Goal: Task Accomplishment & Management: Manage account settings

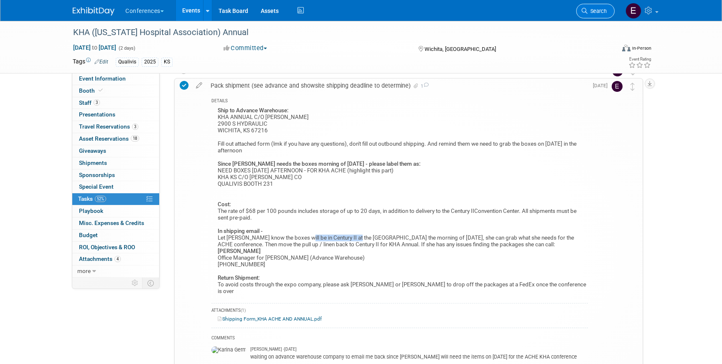
click at [593, 17] on link "Search" at bounding box center [595, 11] width 38 height 15
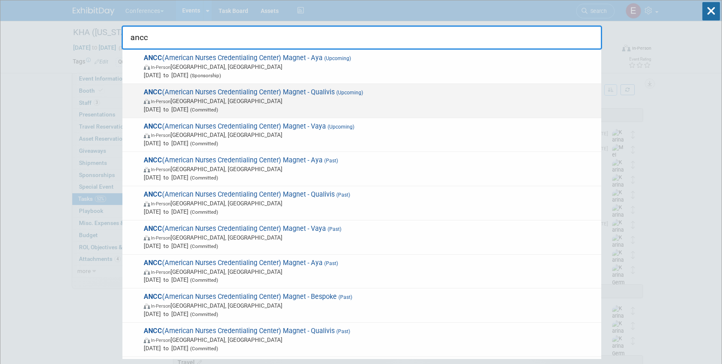
type input "ancc"
click at [330, 102] on span "In-Person [GEOGRAPHIC_DATA], [GEOGRAPHIC_DATA]" at bounding box center [370, 101] width 453 height 8
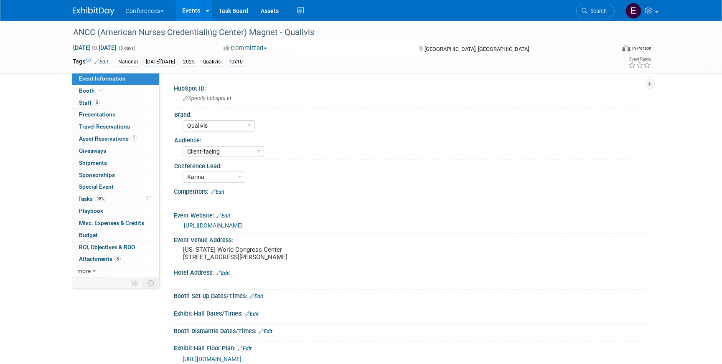
select select "Qualivis"
select select "Client-facing"
select select "Karina"
click at [124, 141] on span "Asset Reservations 1" at bounding box center [108, 138] width 58 height 7
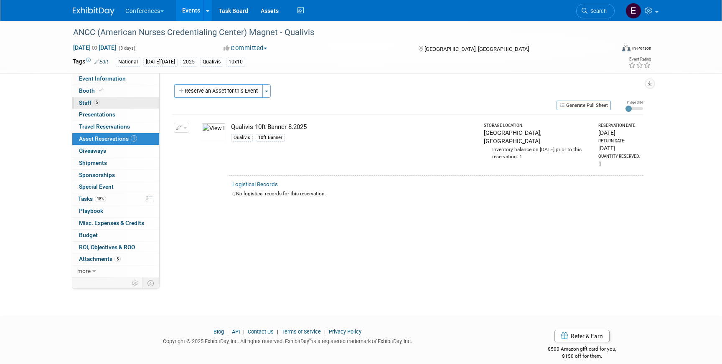
click at [114, 102] on link "5 Staff 5" at bounding box center [115, 103] width 87 height 12
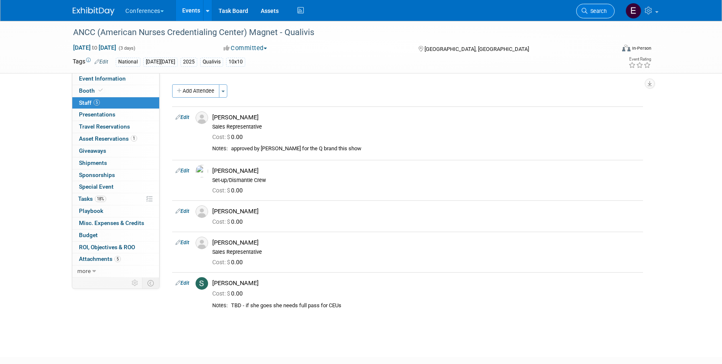
click at [586, 5] on link "Search" at bounding box center [595, 11] width 38 height 15
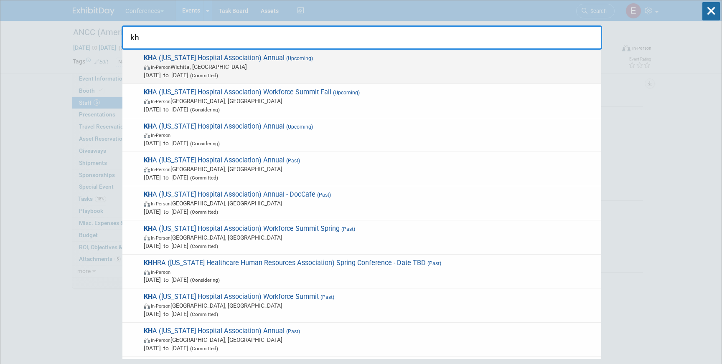
type input "kh"
click at [365, 64] on span "In-Person Wichita, KS" at bounding box center [370, 67] width 453 height 8
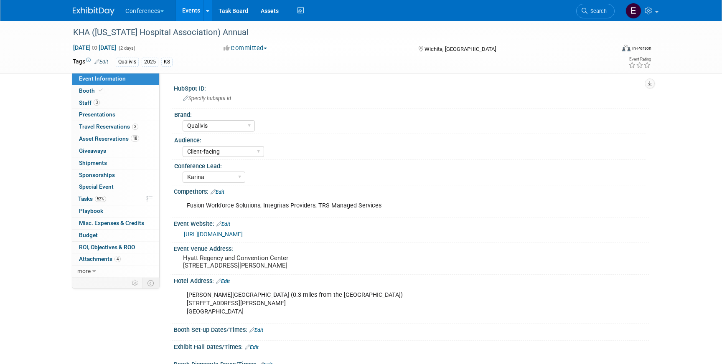
select select "Qualivis"
select select "Client-facing"
select select "Karina"
click at [110, 160] on link "0 Shipments 0" at bounding box center [115, 163] width 87 height 12
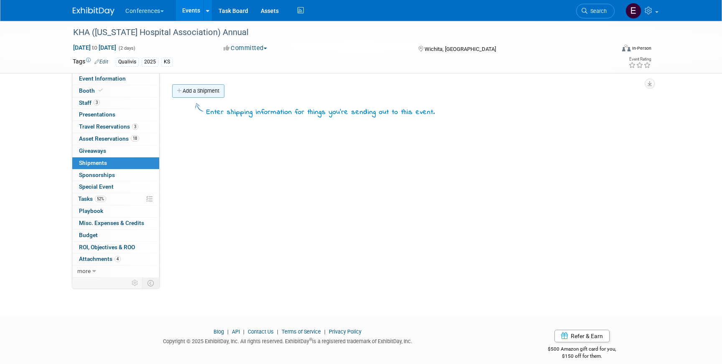
click at [210, 84] on link "Add a Shipment" at bounding box center [198, 90] width 52 height 13
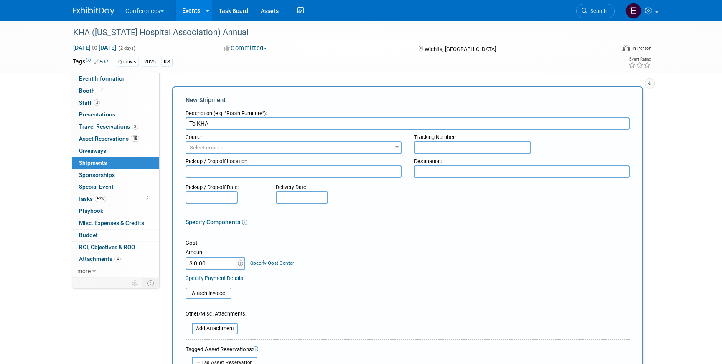
type input "To KHA"
click at [236, 144] on span "Select courier" at bounding box center [293, 148] width 214 height 12
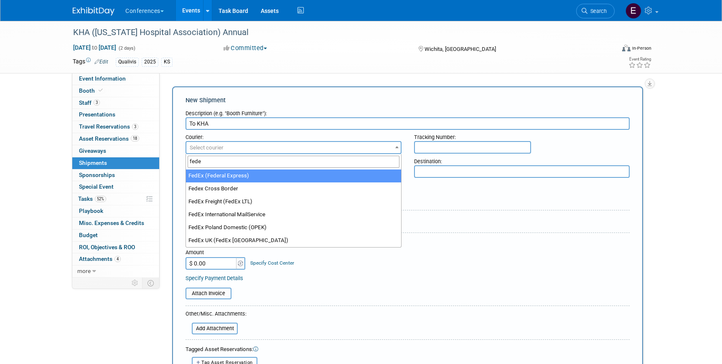
type input "fede"
select select "206"
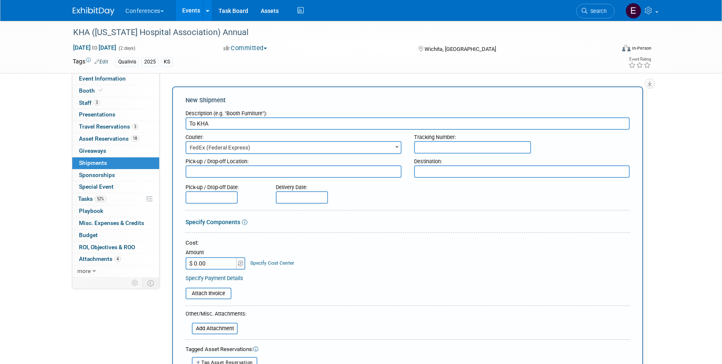
click at [439, 147] on input "text" at bounding box center [472, 147] width 117 height 13
paste input "883912016304"
type input "883912016304"
click at [207, 262] on input "$ 0.00" at bounding box center [211, 263] width 52 height 13
type input "$ 315.27"
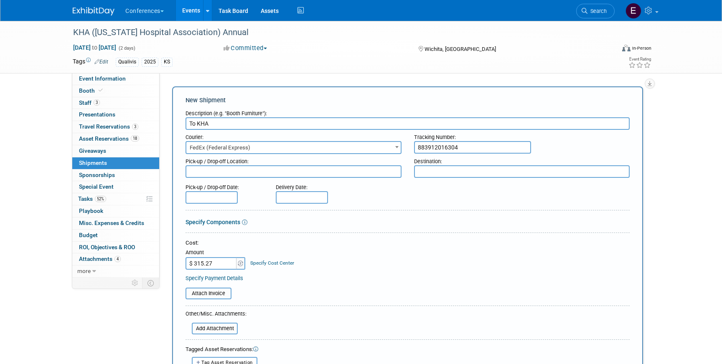
click at [246, 263] on td "Specify Cost Center Cost Center -- Not Specified -- Aya Education Aya Healthcar…" at bounding box center [270, 258] width 48 height 23
click at [252, 263] on link "Specify Cost Center" at bounding box center [272, 263] width 44 height 6
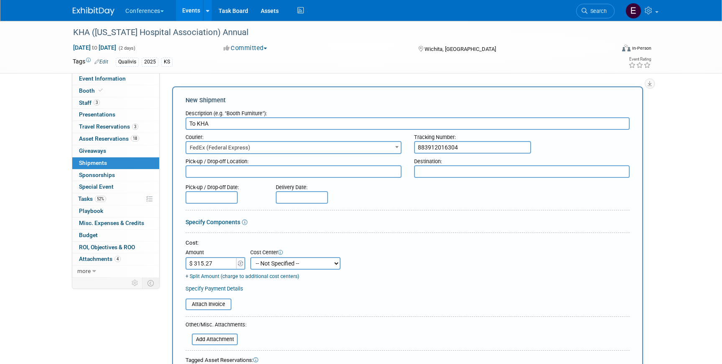
click at [256, 265] on select "-- Not Specified -- Aya Education Aya Healthcare Aya Locums Bespoke Corporate D…" at bounding box center [295, 263] width 90 height 13
select select "18965874"
click at [250, 257] on select "-- Not Specified -- Aya Education Aya Healthcare Aya Locums Bespoke Corporate D…" at bounding box center [295, 263] width 90 height 13
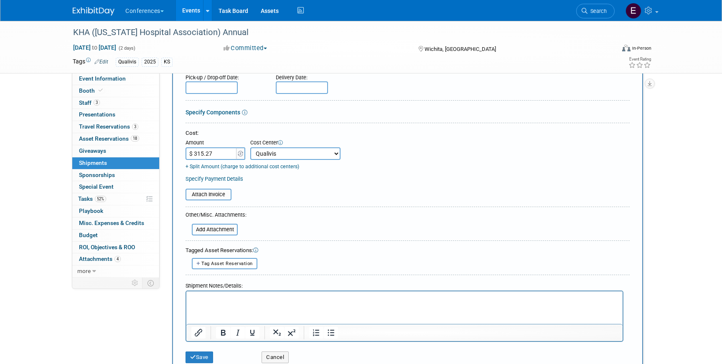
scroll to position [119, 0]
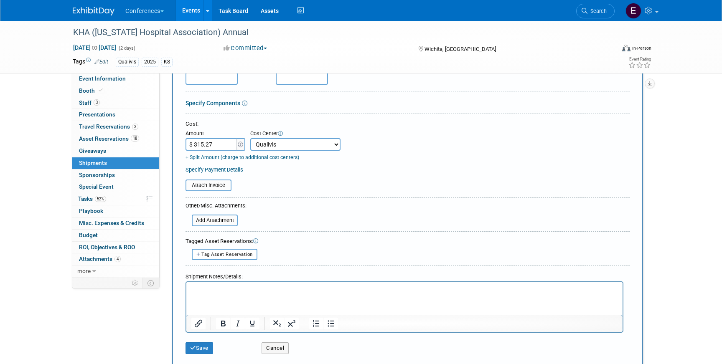
click at [196, 356] on div "Save Cancel" at bounding box center [407, 345] width 444 height 25
click at [196, 350] on button "Save" at bounding box center [199, 348] width 28 height 12
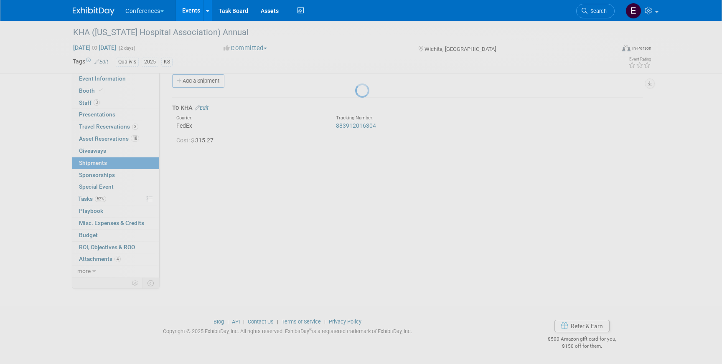
scroll to position [10, 0]
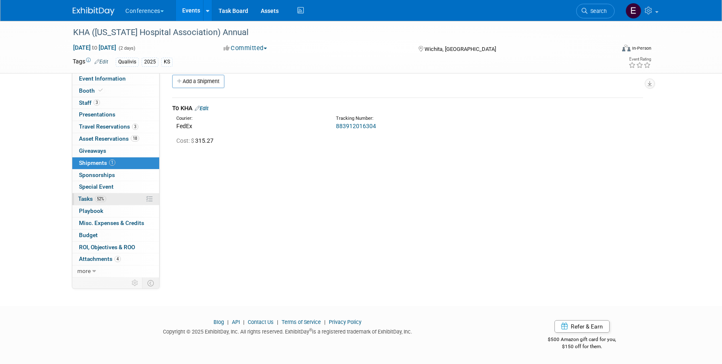
click at [130, 202] on link "52% Tasks 52%" at bounding box center [115, 199] width 87 height 12
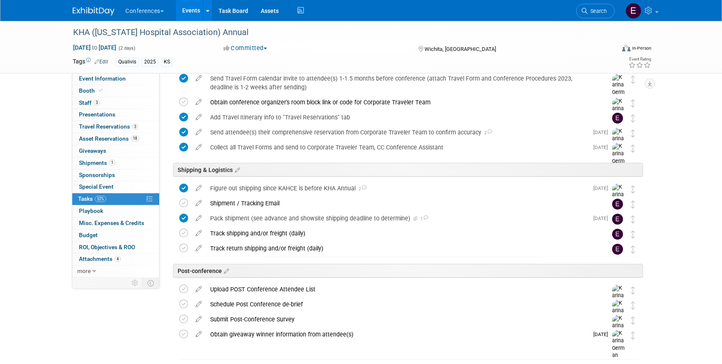
scroll to position [332, 0]
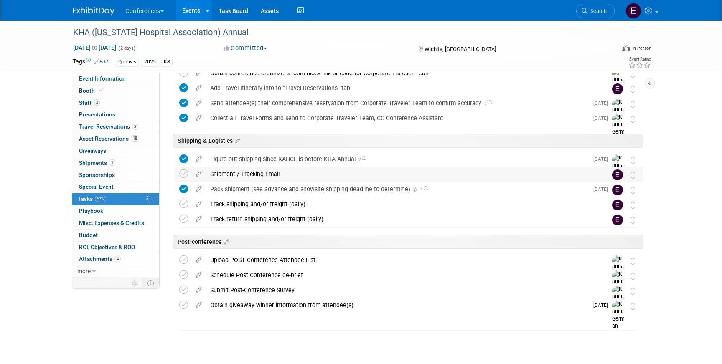
click at [263, 179] on div "Shipment / Tracking Email" at bounding box center [400, 174] width 389 height 14
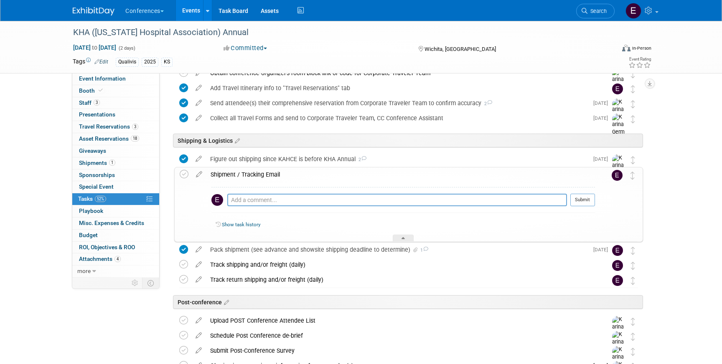
click at [251, 242] on div "Pro tip: Press Ctrl-Enter to submit comment. Submit Show task history" at bounding box center [400, 212] width 388 height 60
click at [251, 247] on div "Pack shipment (see advance and showsite shipping deadline to determine) 1" at bounding box center [397, 250] width 382 height 14
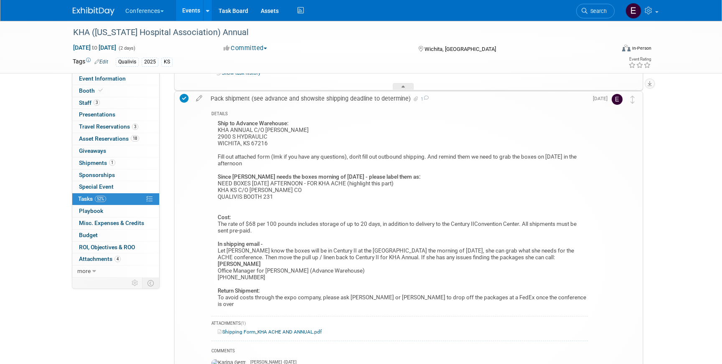
scroll to position [486, 0]
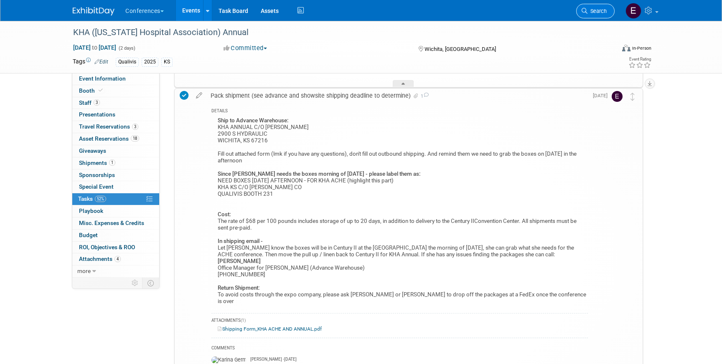
click at [602, 8] on span "Search" at bounding box center [596, 11] width 19 height 6
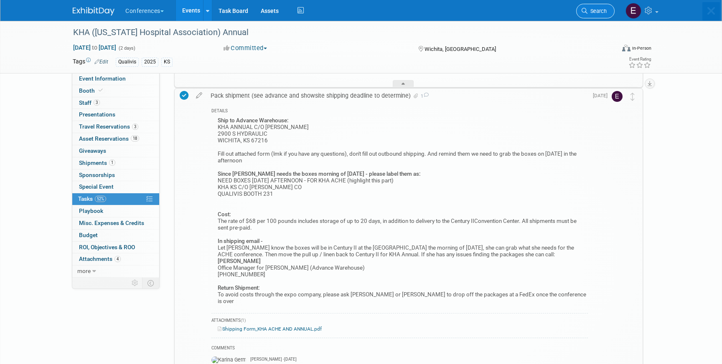
scroll to position [0, 0]
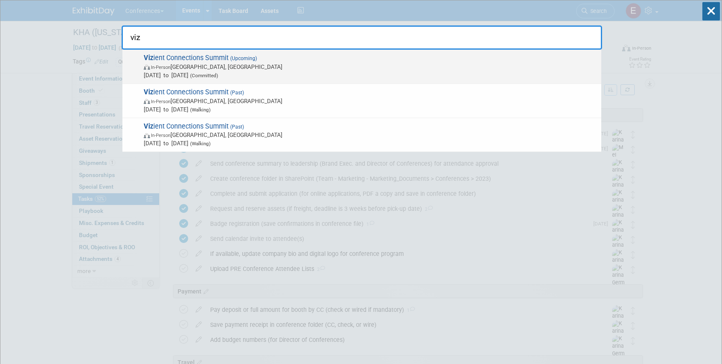
type input "viz"
click at [243, 66] on span "In-Person Las Vegas, NV" at bounding box center [370, 67] width 453 height 8
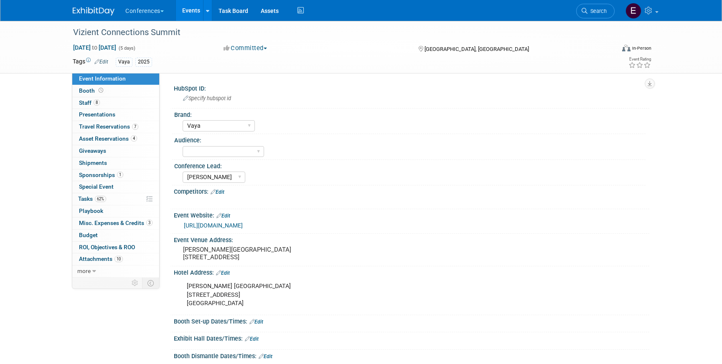
select select "Vaya"
select select "[PERSON_NAME]"
click at [87, 193] on link "62% Tasks 62%" at bounding box center [115, 199] width 87 height 12
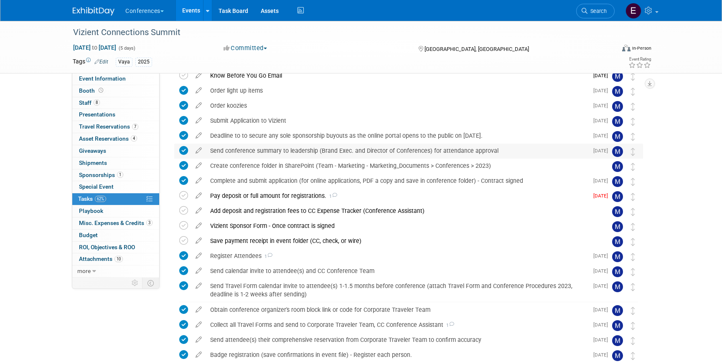
scroll to position [165, 0]
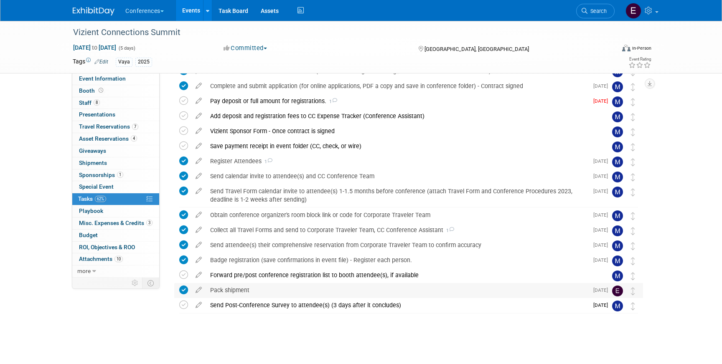
click at [241, 288] on div "Pack shipment" at bounding box center [397, 290] width 382 height 14
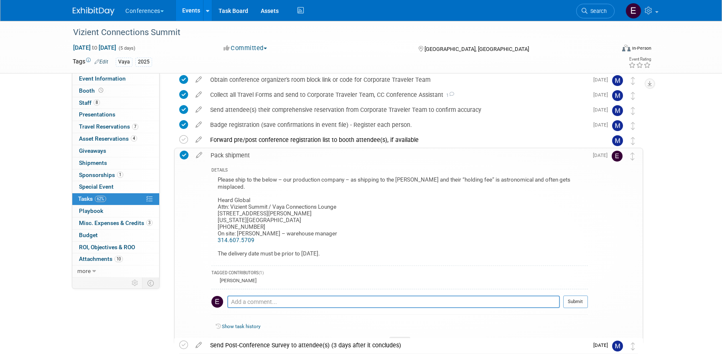
scroll to position [298, 0]
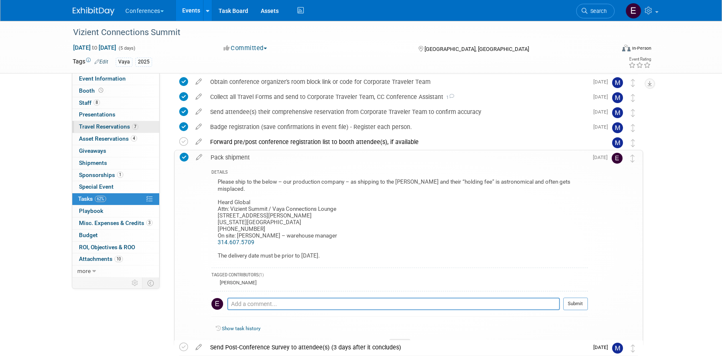
click at [108, 127] on span "Travel Reservations 7" at bounding box center [108, 126] width 59 height 7
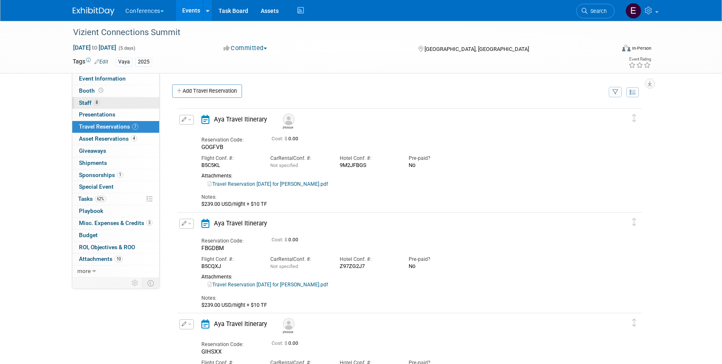
click at [119, 103] on link "8 Staff 8" at bounding box center [115, 103] width 87 height 12
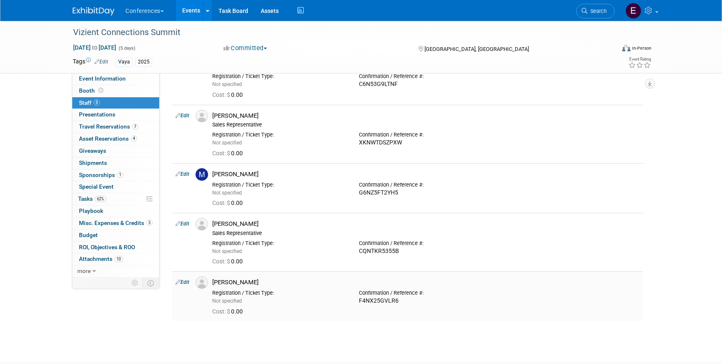
scroll to position [217, 0]
click at [123, 164] on link "0 Shipments 0" at bounding box center [115, 163] width 87 height 12
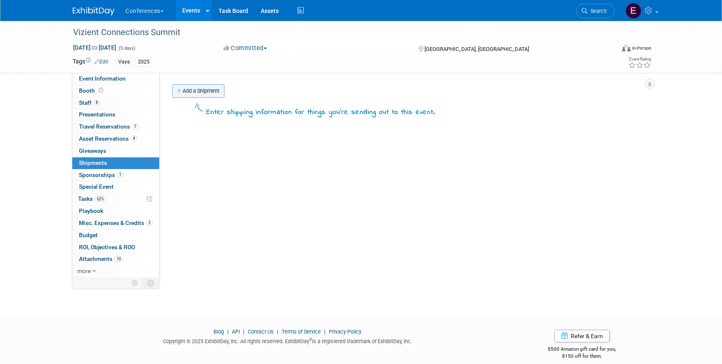
click at [182, 95] on link "Add a Shipment" at bounding box center [198, 90] width 52 height 13
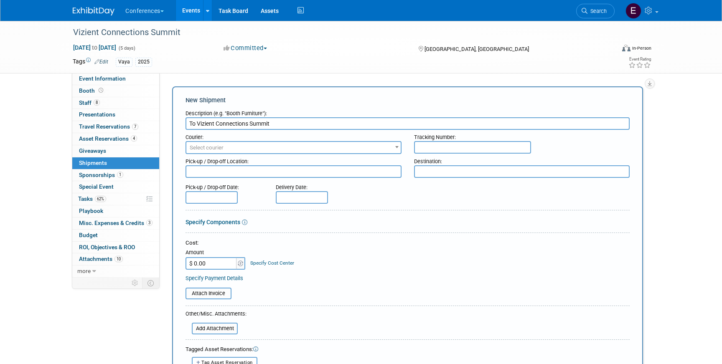
type input "To Vizient Connections Summit"
click at [201, 147] on span "Select courier" at bounding box center [207, 147] width 34 height 6
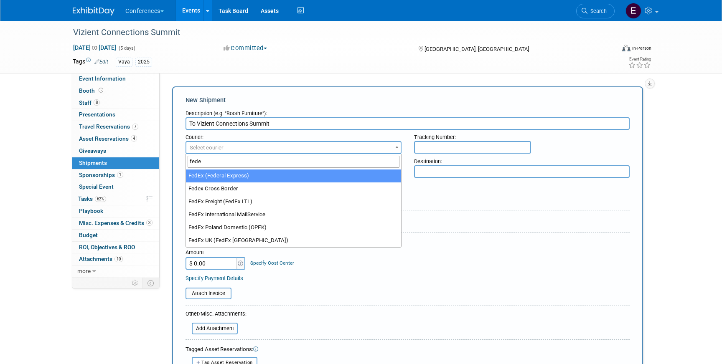
type input "fede"
select select "206"
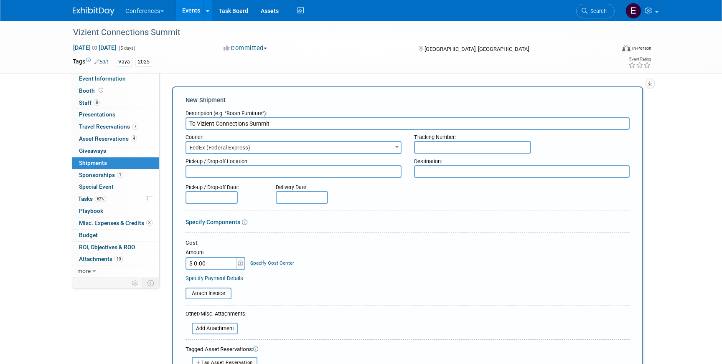
click at [442, 150] on input "text" at bounding box center [472, 147] width 117 height 13
paste input "883911791541"
type input "883911791541"
click at [216, 264] on input "$ 0.00" at bounding box center [211, 263] width 52 height 13
type input "$ 281.21"
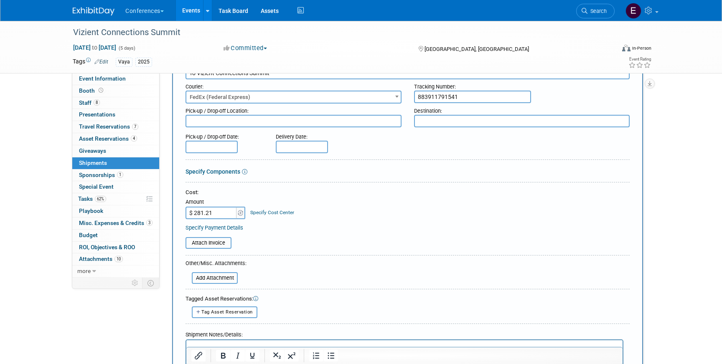
scroll to position [63, 0]
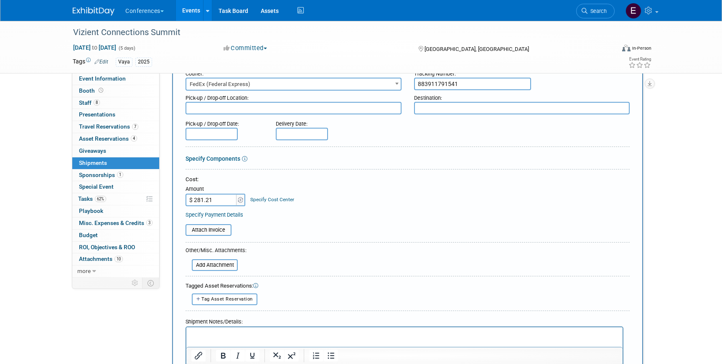
click at [271, 199] on link "Specify Cost Center" at bounding box center [272, 200] width 44 height 6
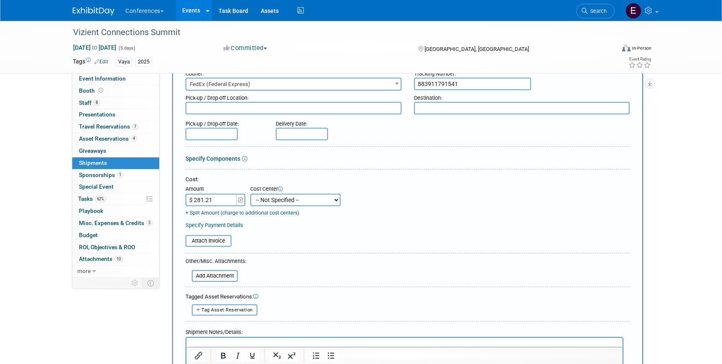
click at [266, 200] on select "-- Not Specified -- Aya Education Aya Healthcare Aya Locums Bespoke Corporate D…" at bounding box center [295, 200] width 90 height 13
click at [250, 194] on select "-- Not Specified -- Aya Education Aya Healthcare Aya Locums Bespoke Corporate D…" at bounding box center [295, 200] width 90 height 13
click at [282, 203] on select "-- Not Specified -- Aya Education Aya Healthcare Aya Locums Bespoke Corporate D…" at bounding box center [295, 200] width 90 height 13
select select "18965876"
click at [250, 194] on select "-- Not Specified -- Aya Education Aya Healthcare Aya Locums Bespoke Corporate D…" at bounding box center [295, 200] width 90 height 13
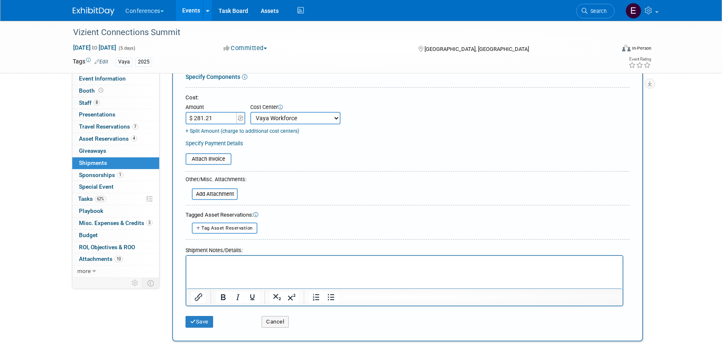
scroll to position [146, 0]
click at [197, 325] on div "Save Cancel" at bounding box center [407, 318] width 444 height 25
click at [197, 325] on button "Save" at bounding box center [199, 322] width 28 height 12
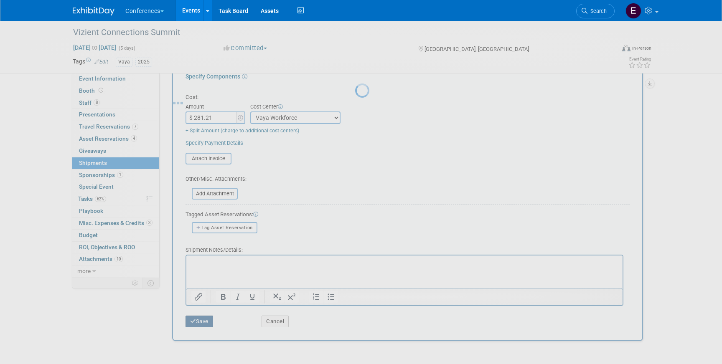
scroll to position [10, 0]
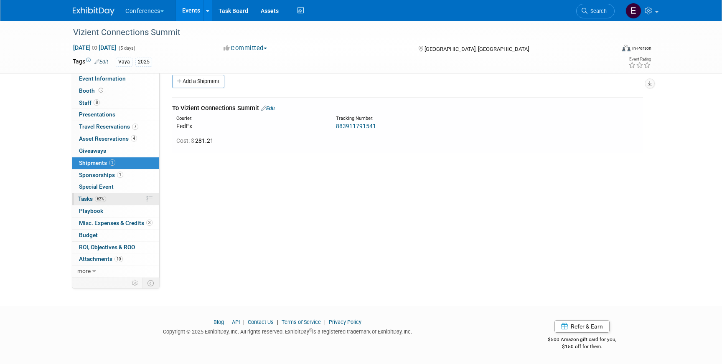
click at [124, 198] on link "62% Tasks 62%" at bounding box center [115, 199] width 87 height 12
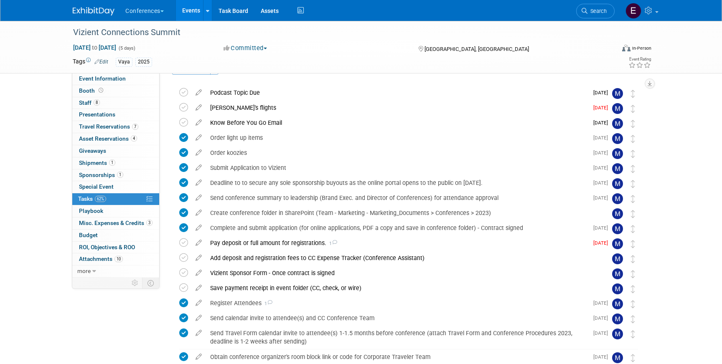
scroll to position [17, 0]
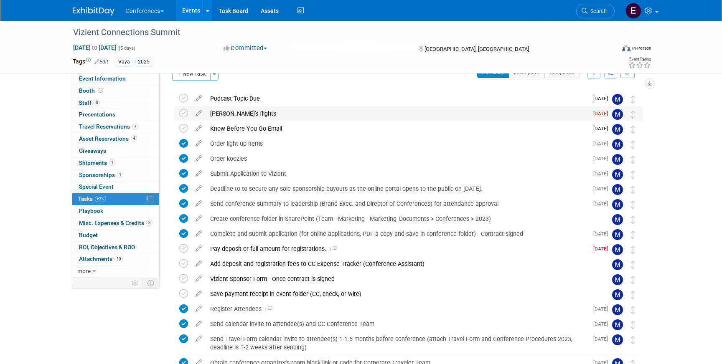
click at [262, 114] on div "Emily's flights" at bounding box center [397, 113] width 382 height 14
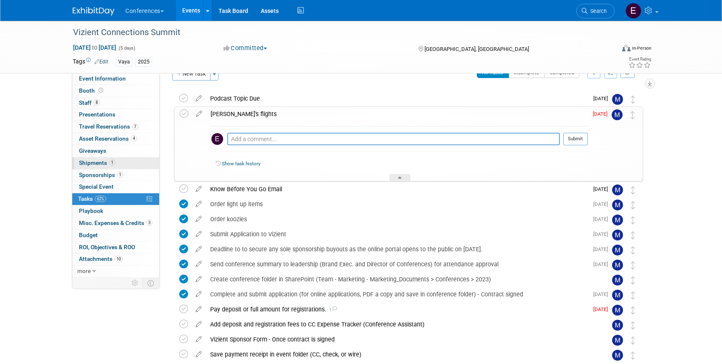
click at [103, 159] on link "1 Shipments 1" at bounding box center [115, 163] width 87 height 12
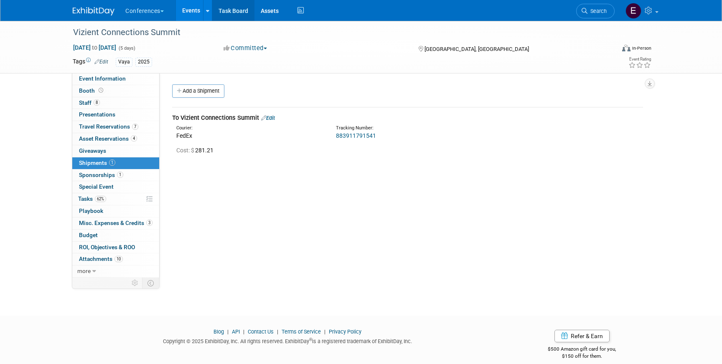
click at [238, 15] on link "Task Board" at bounding box center [233, 10] width 42 height 21
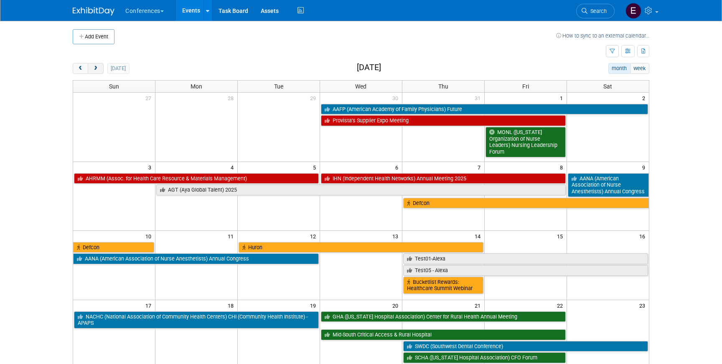
click at [94, 67] on span "next" at bounding box center [95, 68] width 6 height 5
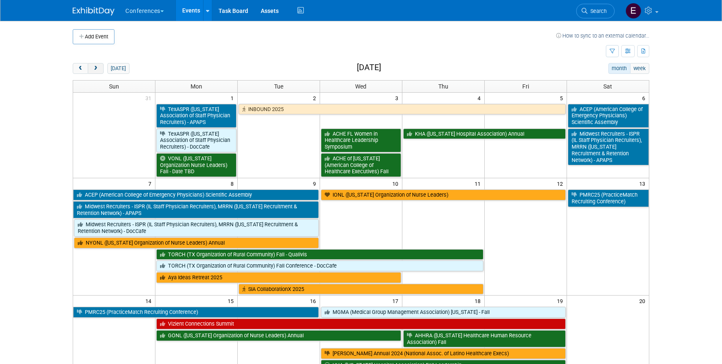
click at [94, 67] on span "next" at bounding box center [95, 68] width 6 height 5
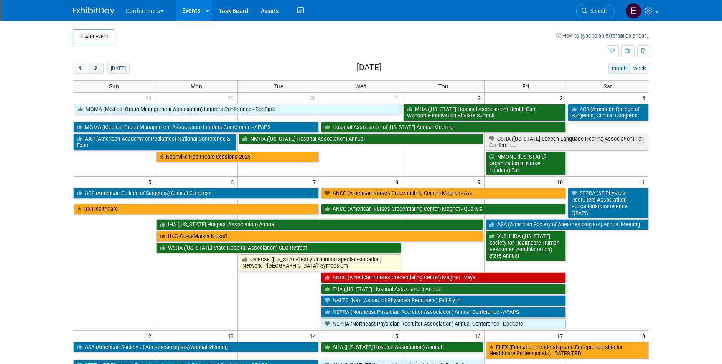
click at [94, 67] on span "next" at bounding box center [95, 68] width 6 height 5
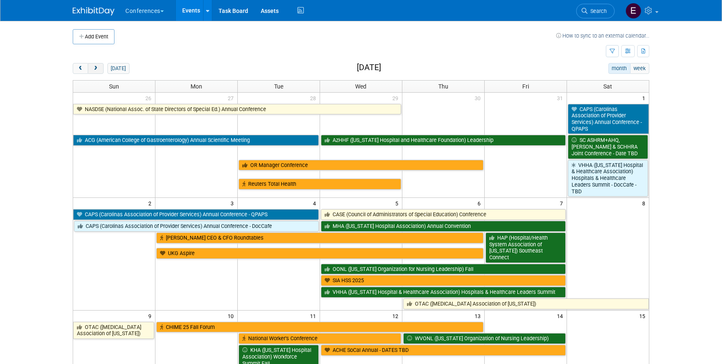
click at [94, 67] on span "next" at bounding box center [95, 68] width 6 height 5
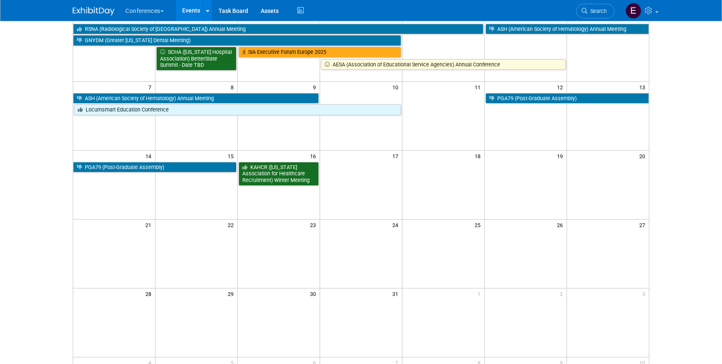
scroll to position [74, 0]
